Goal: Information Seeking & Learning: Learn about a topic

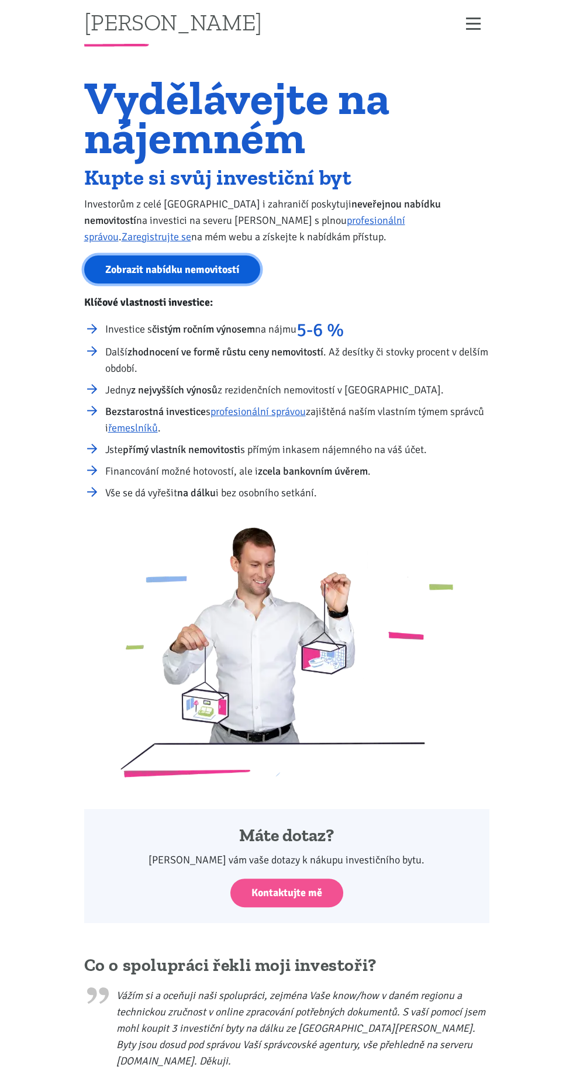
click at [135, 271] on link "Zobrazit nabídku nemovitostí" at bounding box center [172, 269] width 176 height 29
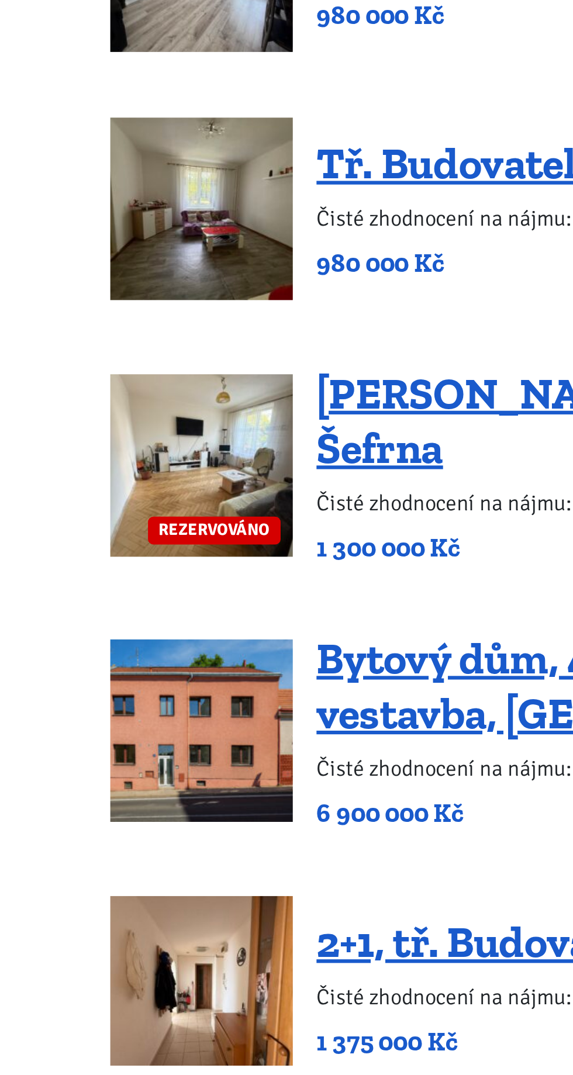
scroll to position [960, 0]
